Goal: Communication & Community: Participate in discussion

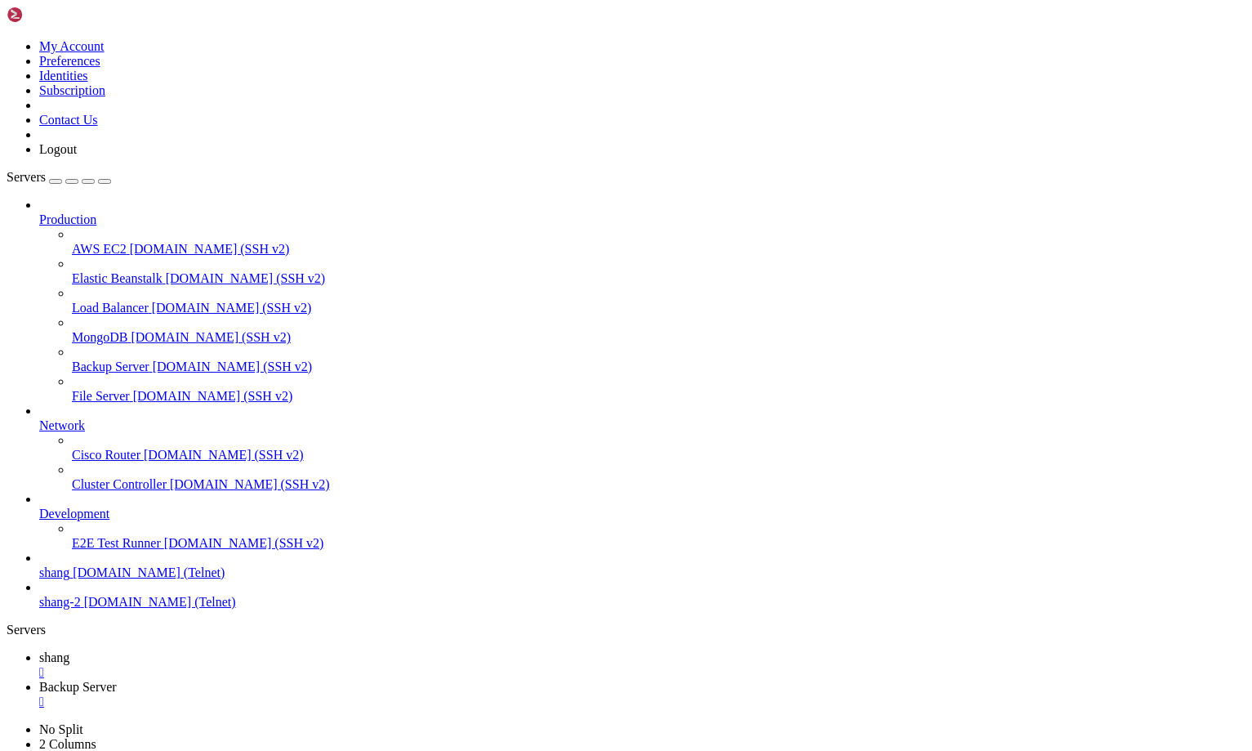
scroll to position [16, 3]
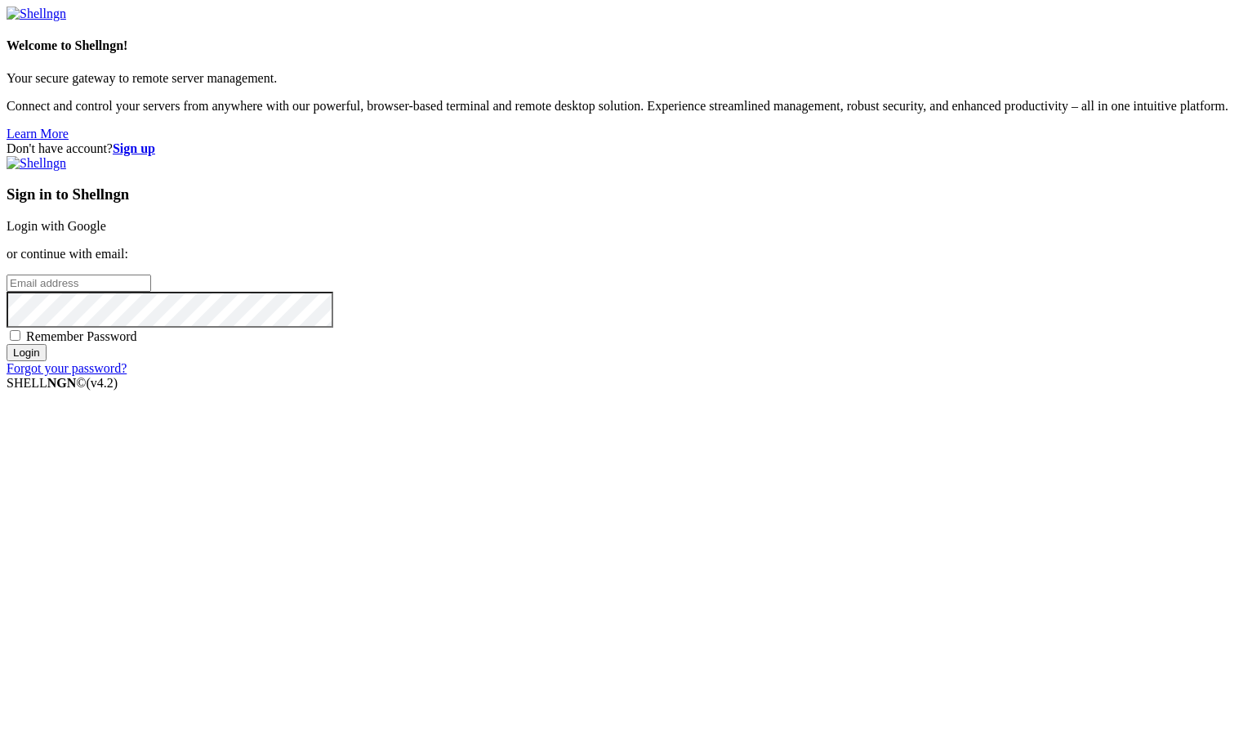
click at [106, 233] on link "Login with Google" at bounding box center [57, 226] width 100 height 14
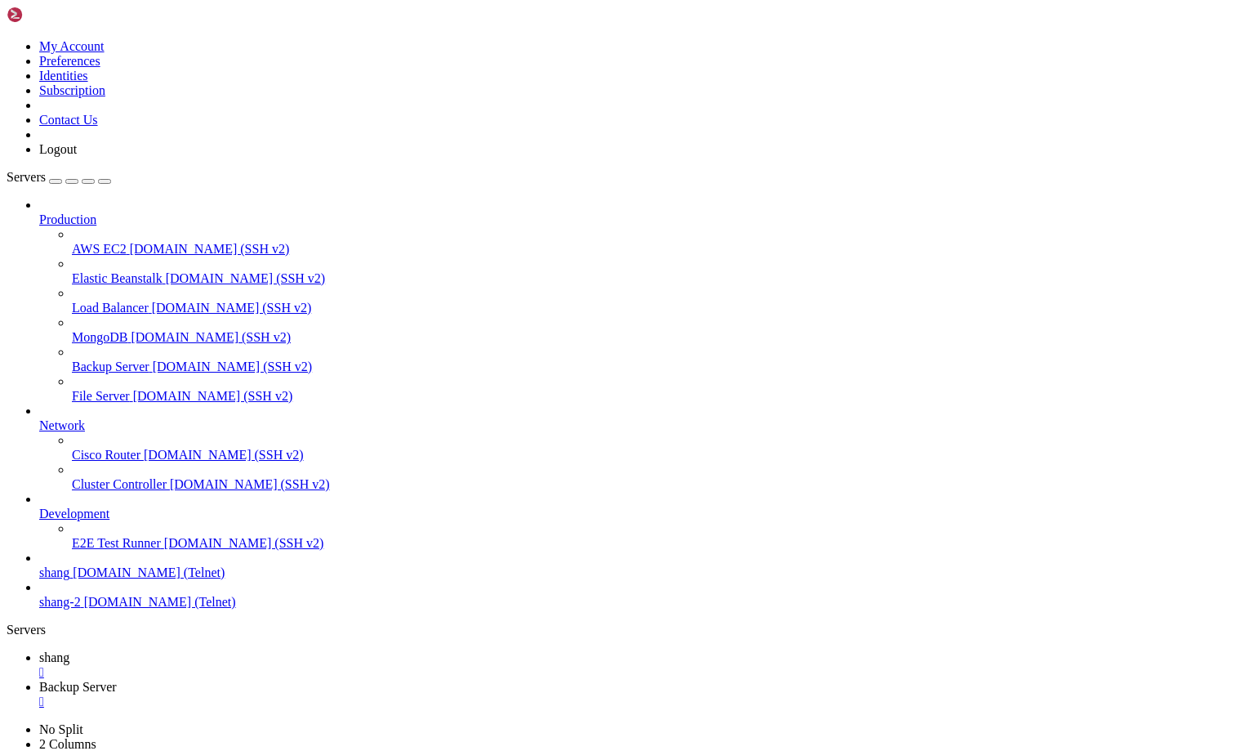
click at [69, 650] on span "shang" at bounding box center [54, 657] width 30 height 14
drag, startPoint x: 105, startPoint y: 1505, endPoint x: 836, endPoint y: 1534, distance: 730.9
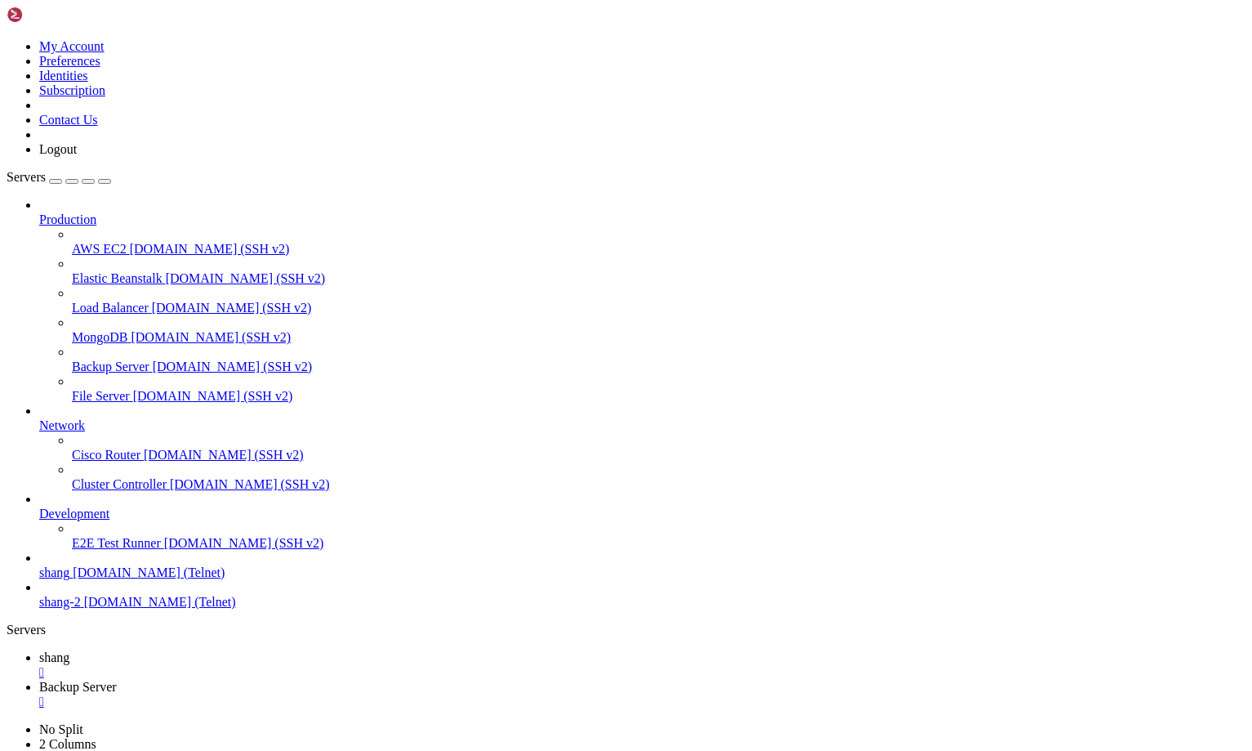
drag, startPoint x: 860, startPoint y: 1540, endPoint x: 68, endPoint y: 1493, distance: 793.8
drag, startPoint x: 68, startPoint y: 1493, endPoint x: 843, endPoint y: 1532, distance: 776.2
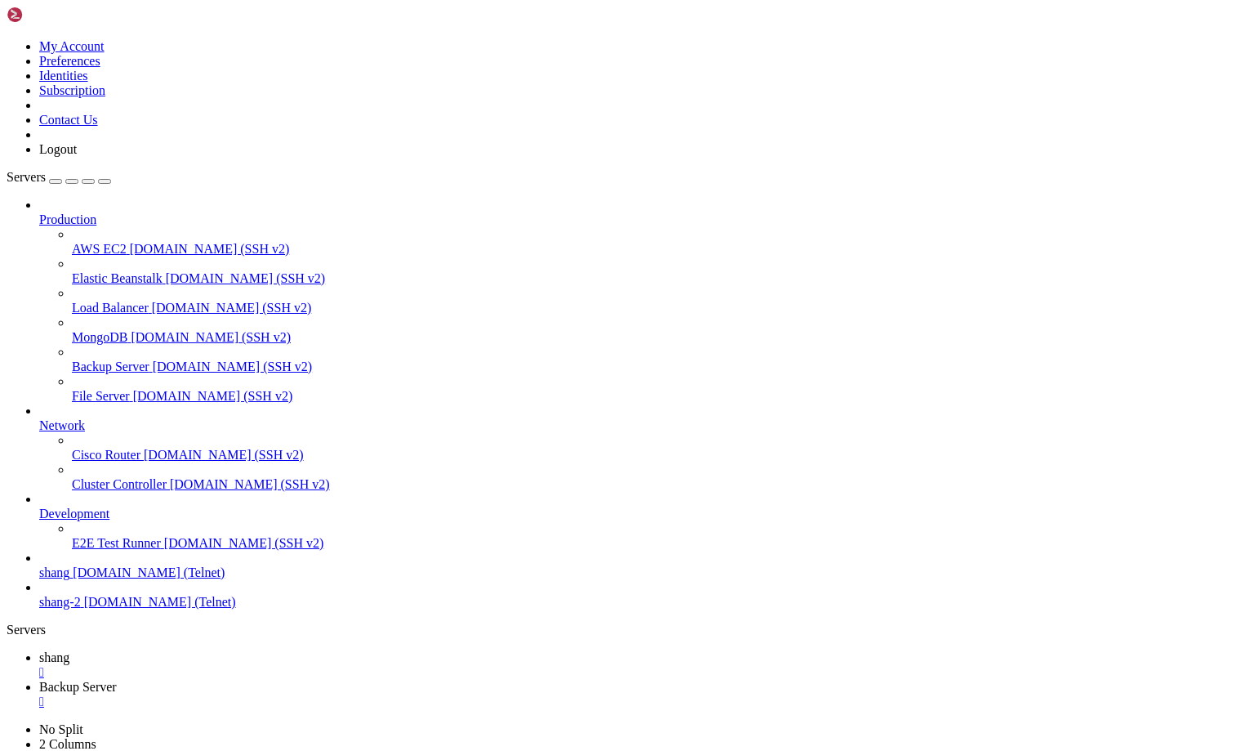
scroll to position [14729, 0]
drag, startPoint x: 1028, startPoint y: 1549, endPoint x: 1037, endPoint y: 1555, distance: 11.3
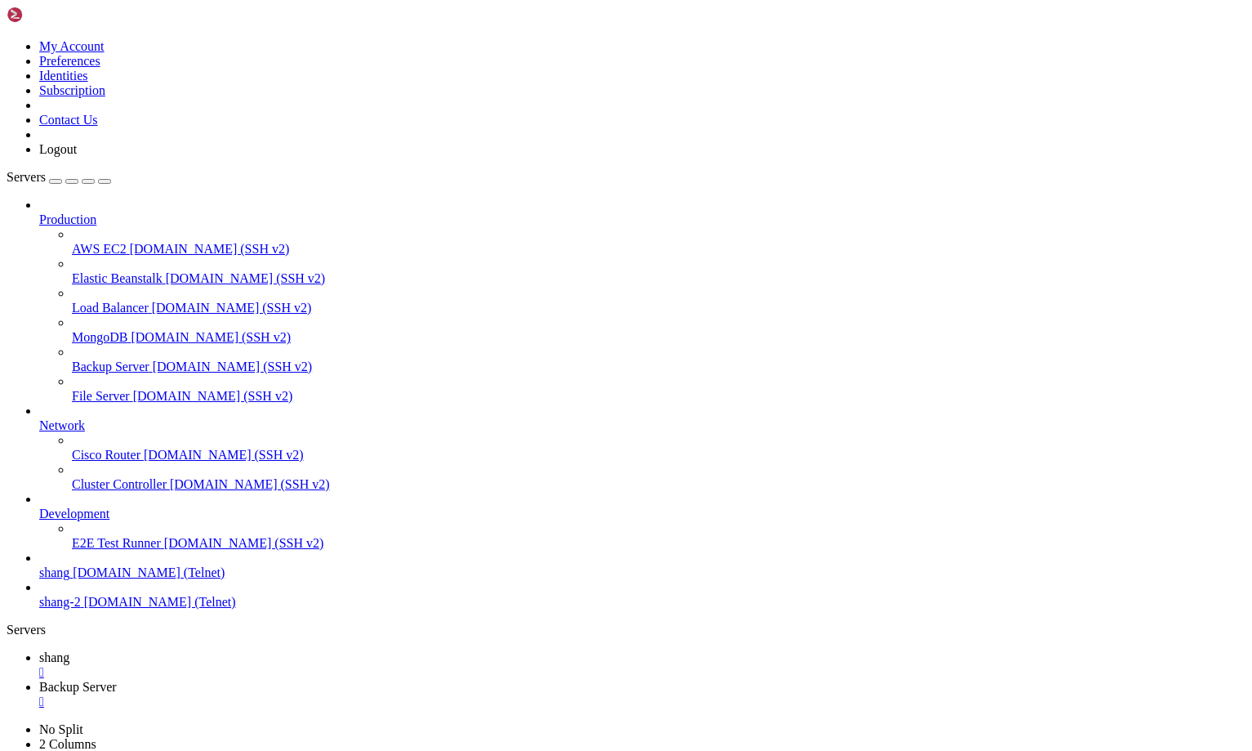
scroll to position [15292, 0]
